Goal: Browse casually

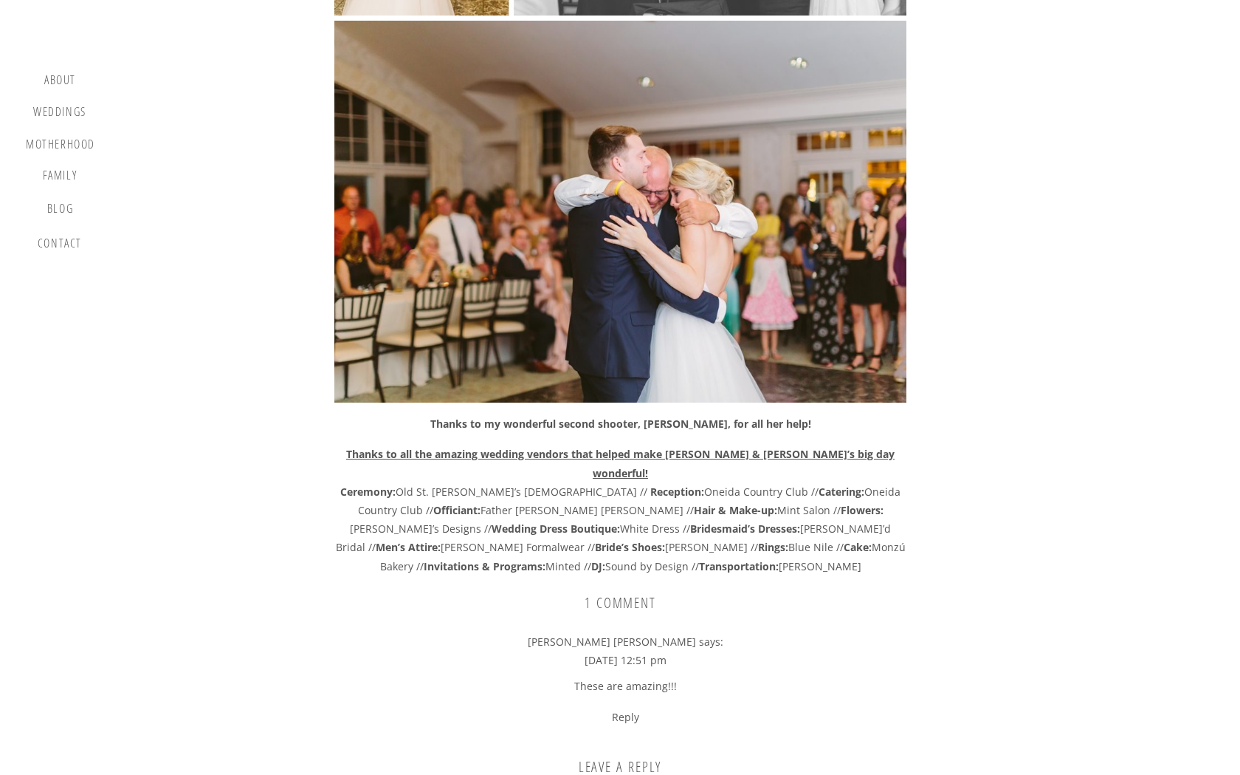
scroll to position [31084, 0]
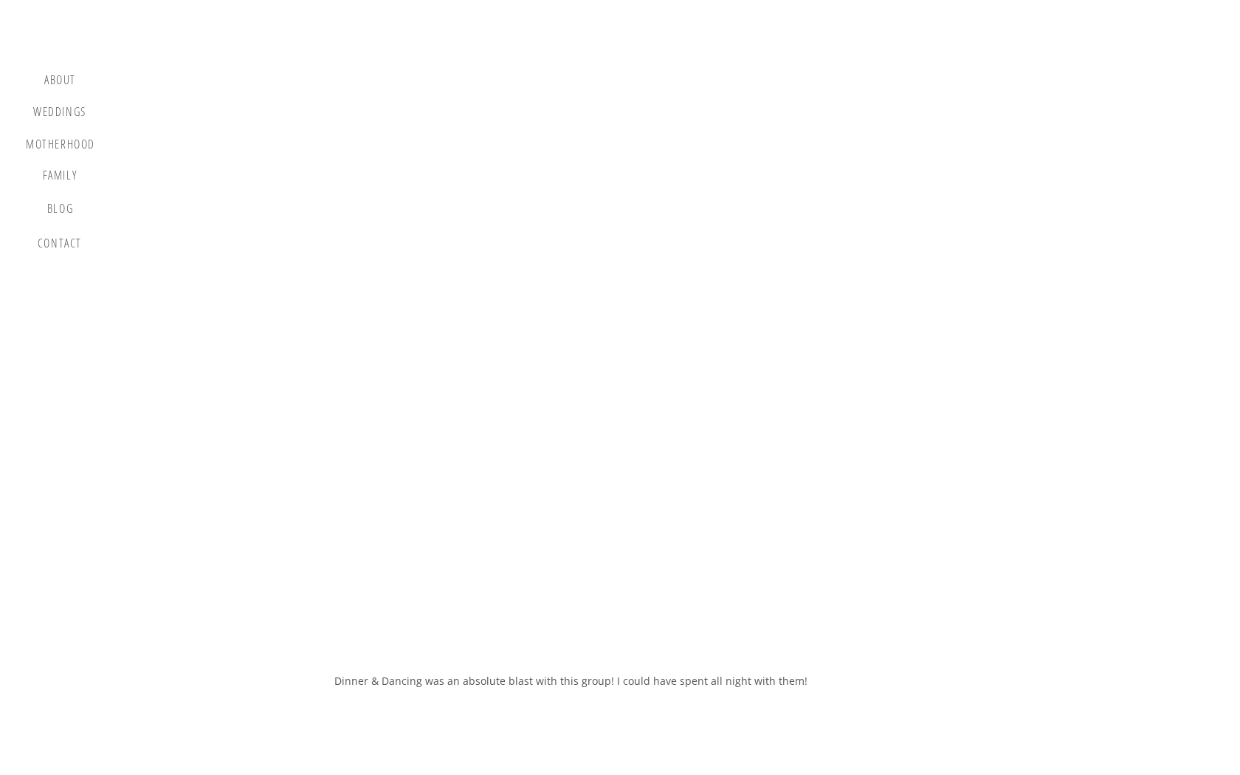
scroll to position [26876, 0]
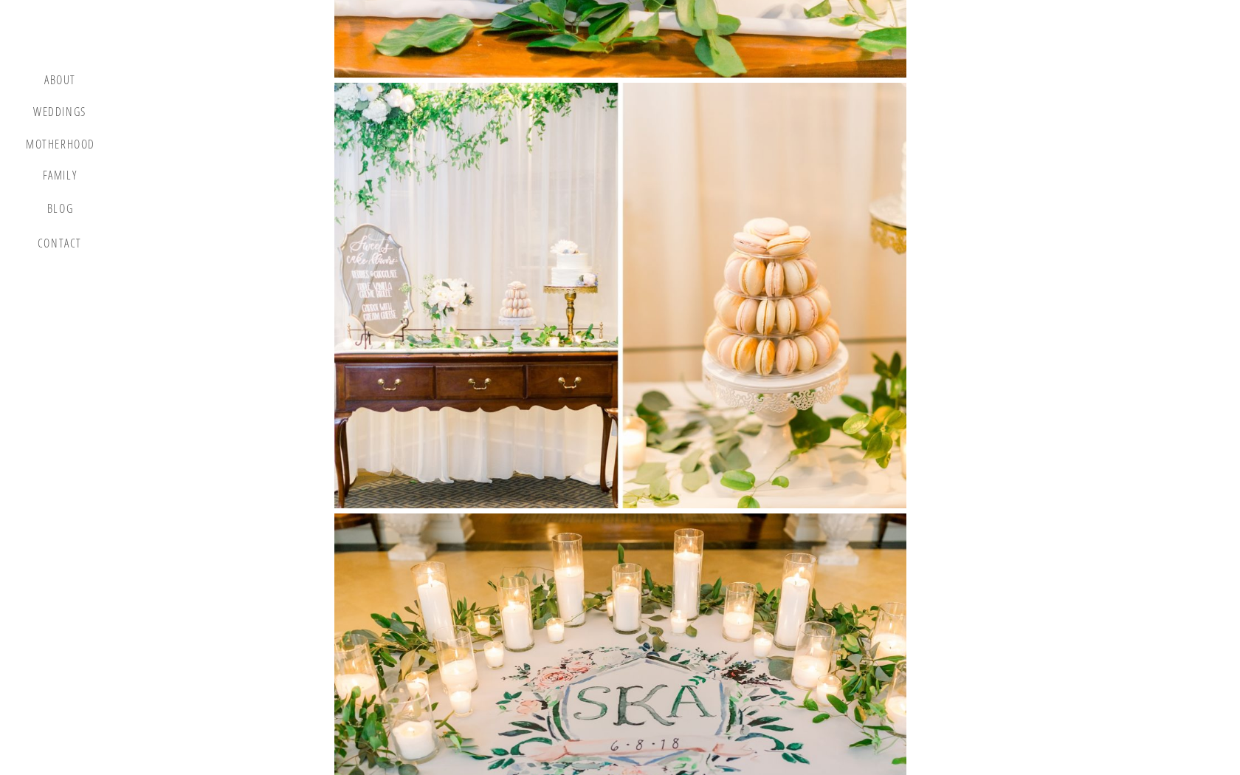
scroll to position [40314, 0]
